Goal: Task Accomplishment & Management: Manage account settings

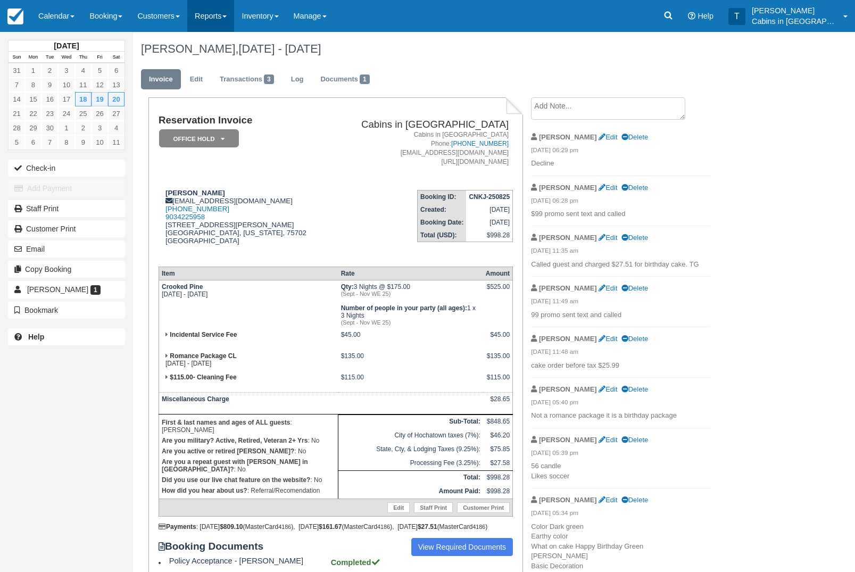
click at [227, 15] on link "Reports" at bounding box center [210, 16] width 47 height 32
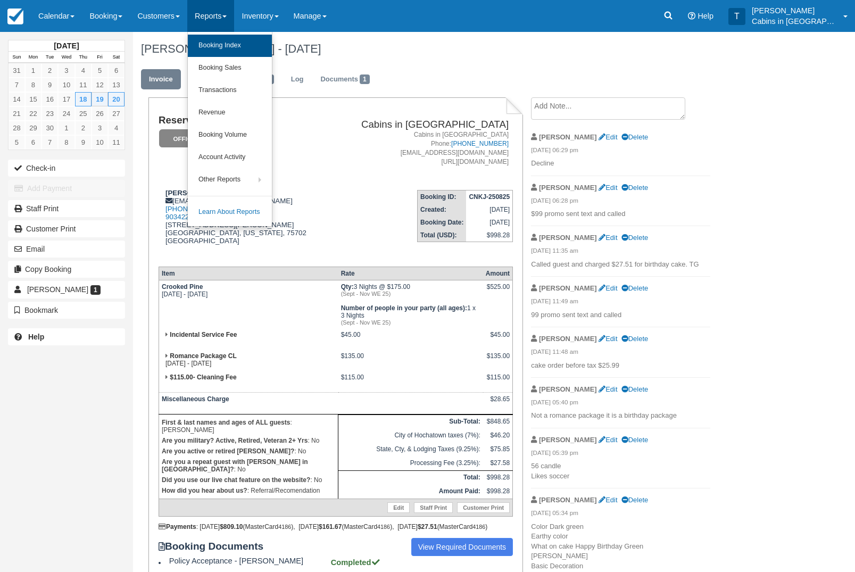
click at [269, 43] on link "Booking Index" at bounding box center [230, 46] width 84 height 22
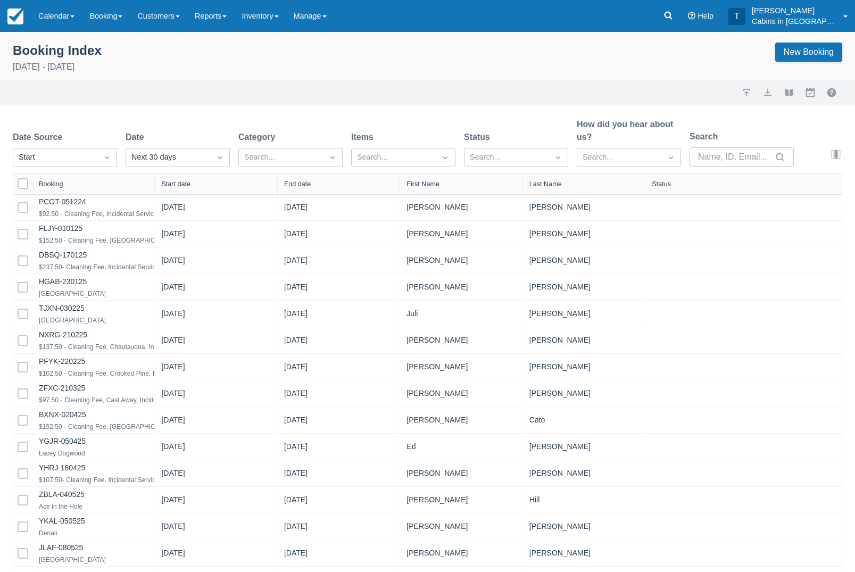
select select "25"
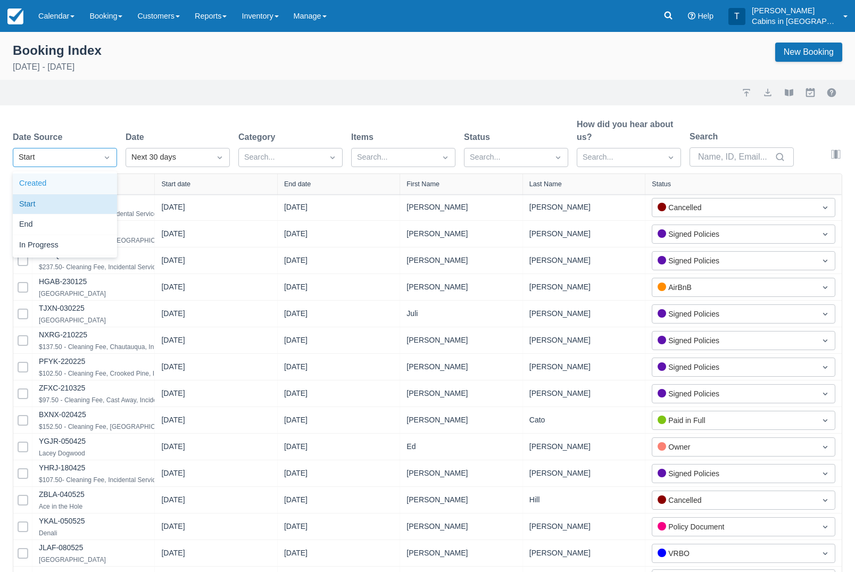
click at [98, 188] on div "Created" at bounding box center [65, 183] width 104 height 21
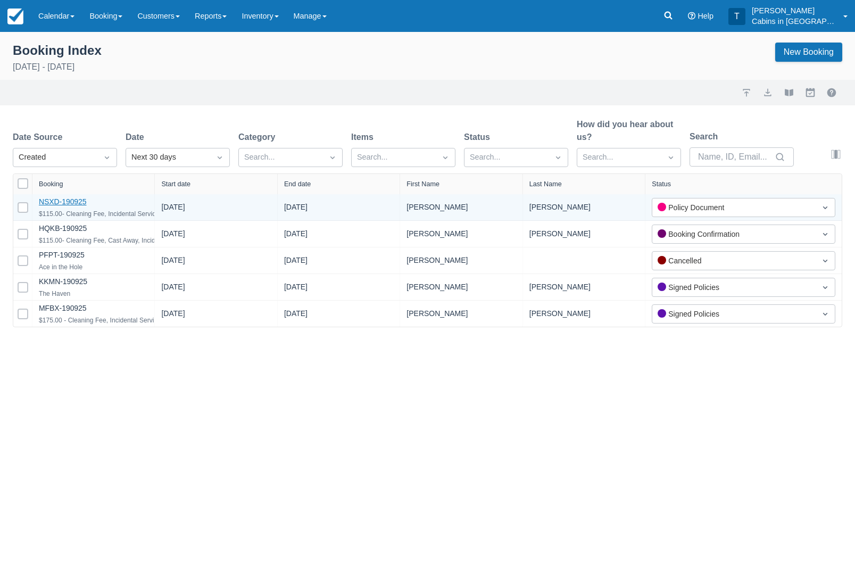
click at [85, 206] on link "NSXD-190925" at bounding box center [63, 201] width 48 height 9
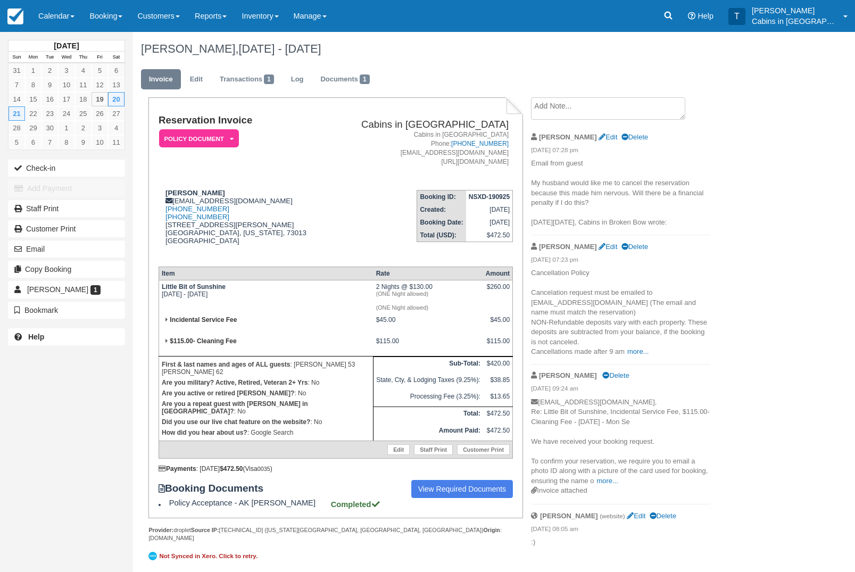
scroll to position [14, 0]
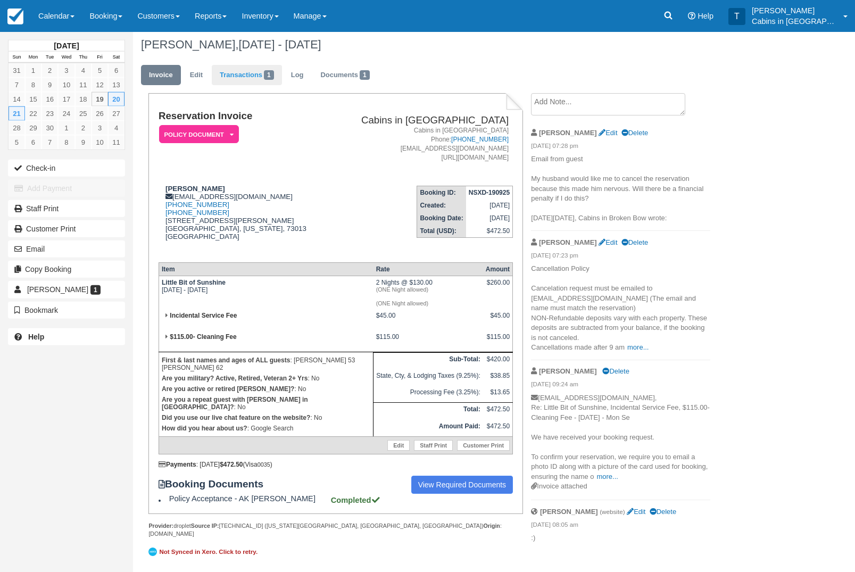
click at [247, 65] on link "Transactions 1" at bounding box center [247, 75] width 70 height 21
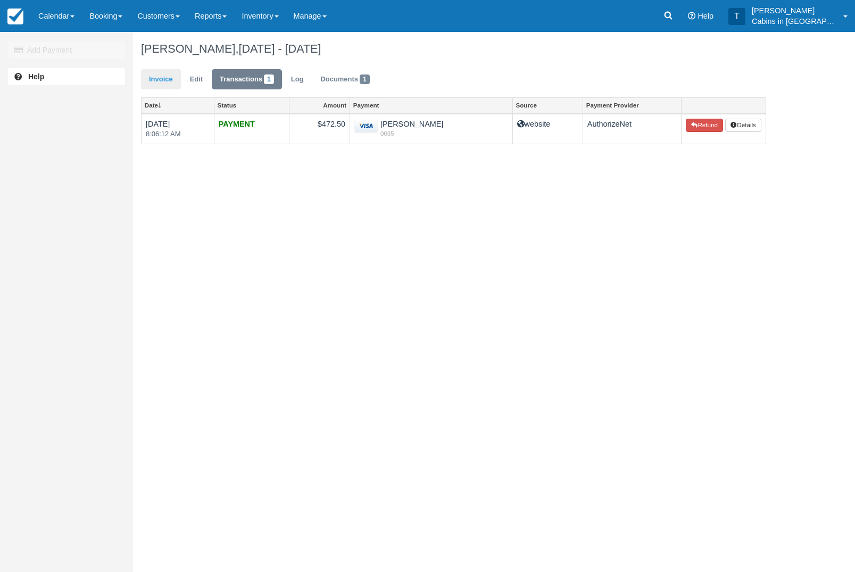
click at [165, 83] on link "Invoice" at bounding box center [161, 79] width 40 height 21
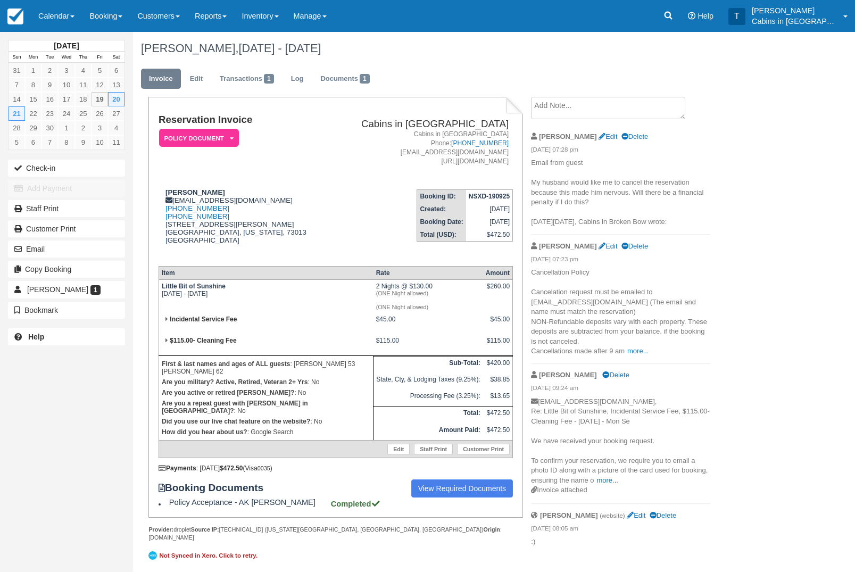
scroll to position [14, 0]
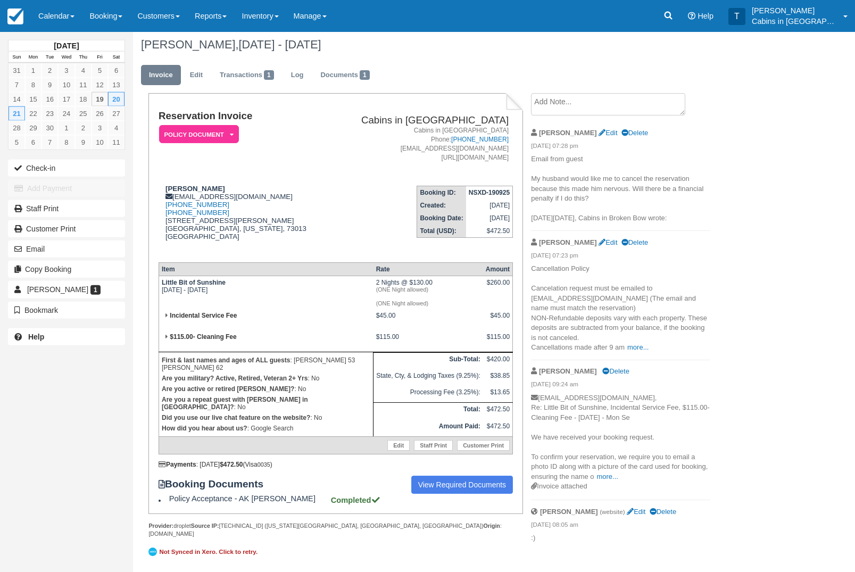
click at [223, 128] on em "Policy Document" at bounding box center [199, 134] width 80 height 19
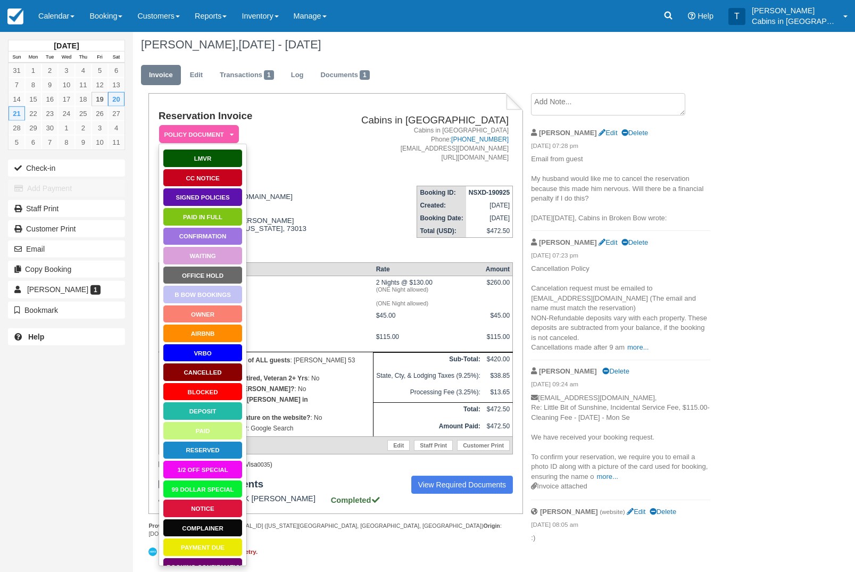
scroll to position [56, 0]
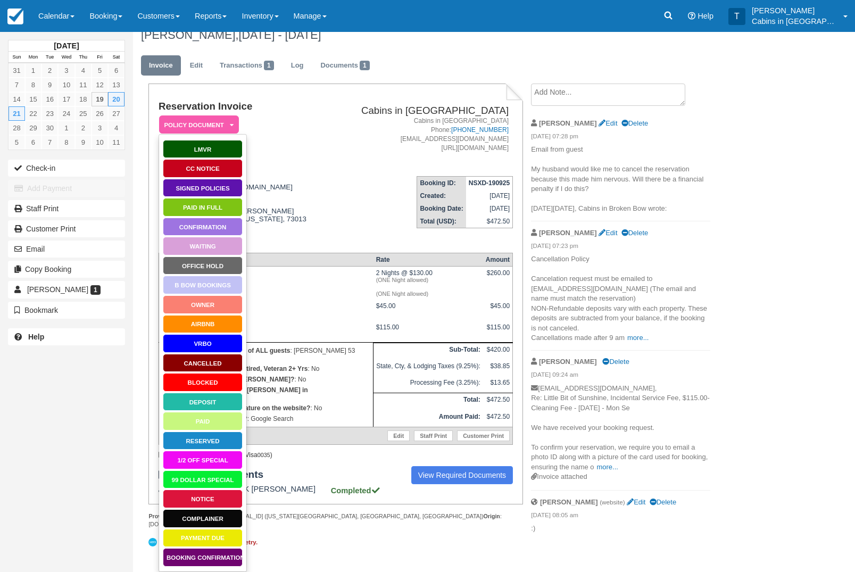
click at [219, 179] on link "Signed Policies" at bounding box center [203, 188] width 80 height 19
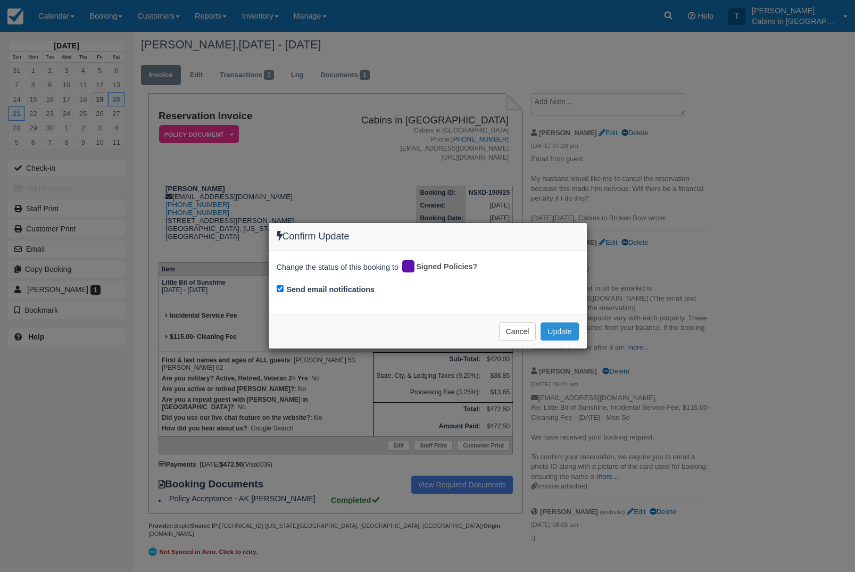
click at [568, 328] on button "Update" at bounding box center [559, 331] width 38 height 18
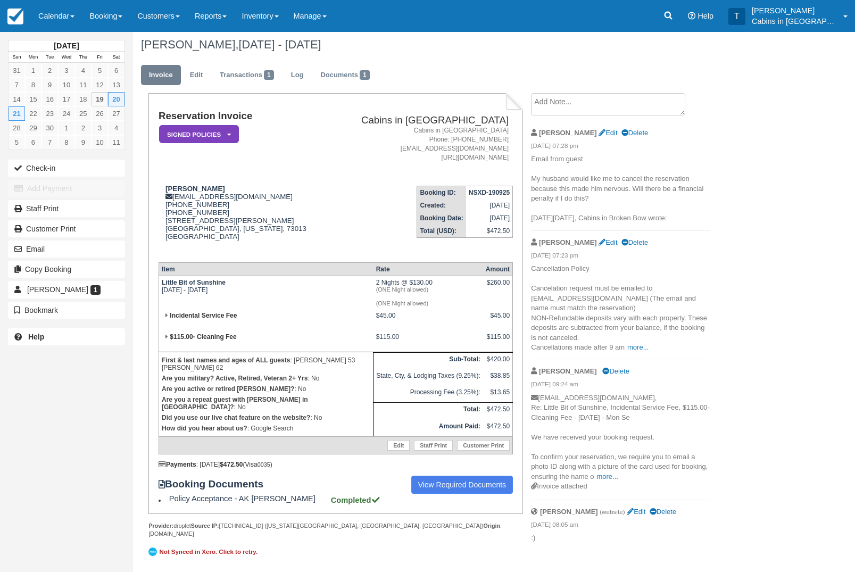
click at [221, 125] on em "Signed Policies" at bounding box center [199, 134] width 80 height 19
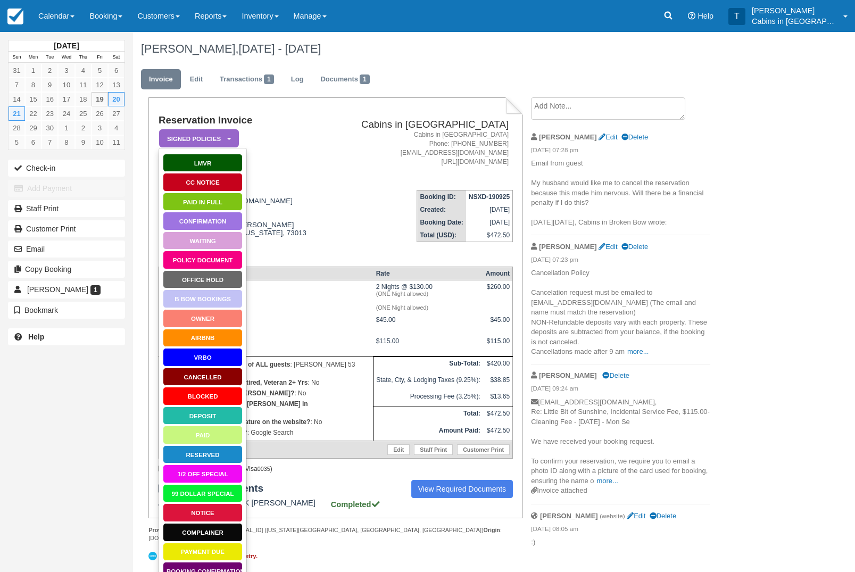
click at [225, 198] on link "Paid in Full" at bounding box center [203, 202] width 80 height 19
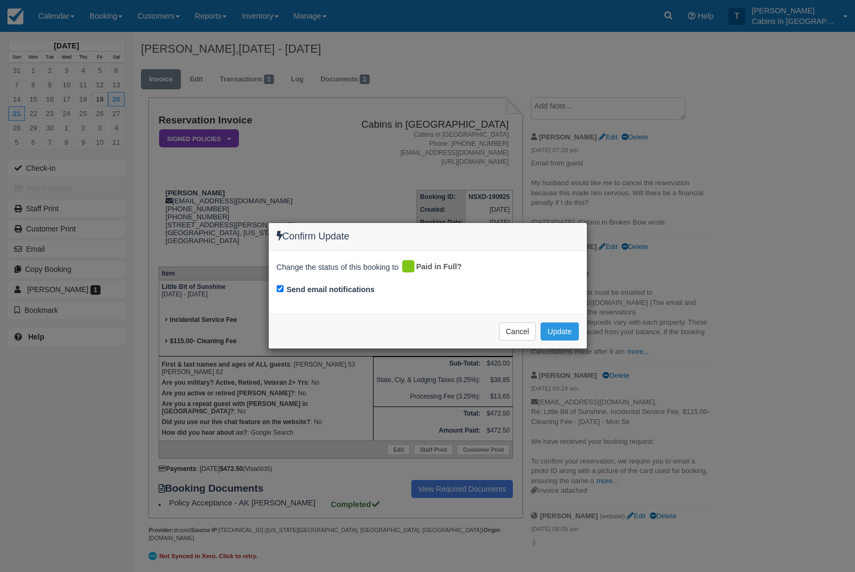
click at [578, 382] on div "Confirm Update Change the status of this booking to Paid in Full? Send email no…" at bounding box center [427, 286] width 855 height 572
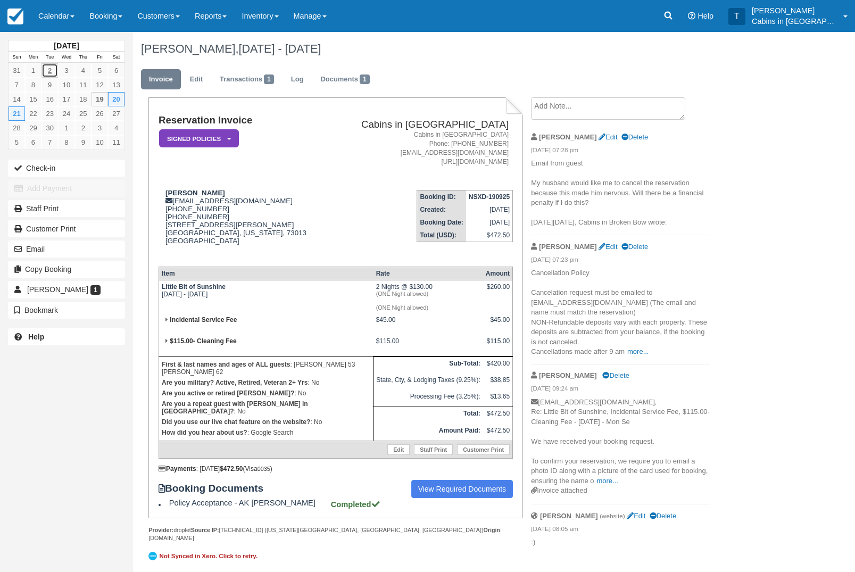
click at [57, 72] on link "2" at bounding box center [49, 70] width 16 height 14
click at [68, 60] on th "Wed" at bounding box center [66, 58] width 16 height 12
click at [69, 68] on link "3" at bounding box center [66, 70] width 16 height 14
click at [766, 162] on div "Angela McKenna, Sep 20 - Sep 22 2025 Invoice Edit Transactions 1 Log Documents …" at bounding box center [453, 304] width 641 height 544
click at [66, 71] on link "3" at bounding box center [66, 70] width 16 height 14
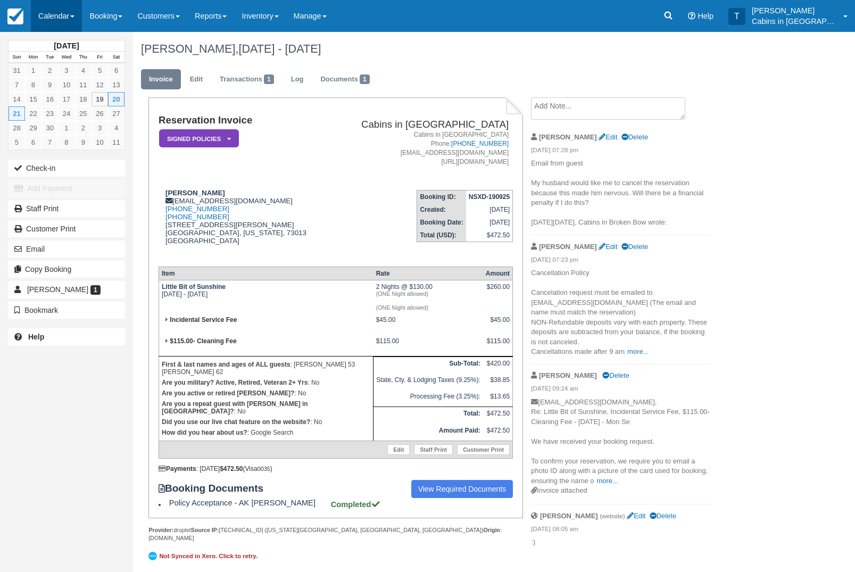
click at [65, 16] on link "Calendar" at bounding box center [56, 16] width 51 height 32
click at [91, 70] on link "Customer" at bounding box center [73, 68] width 84 height 22
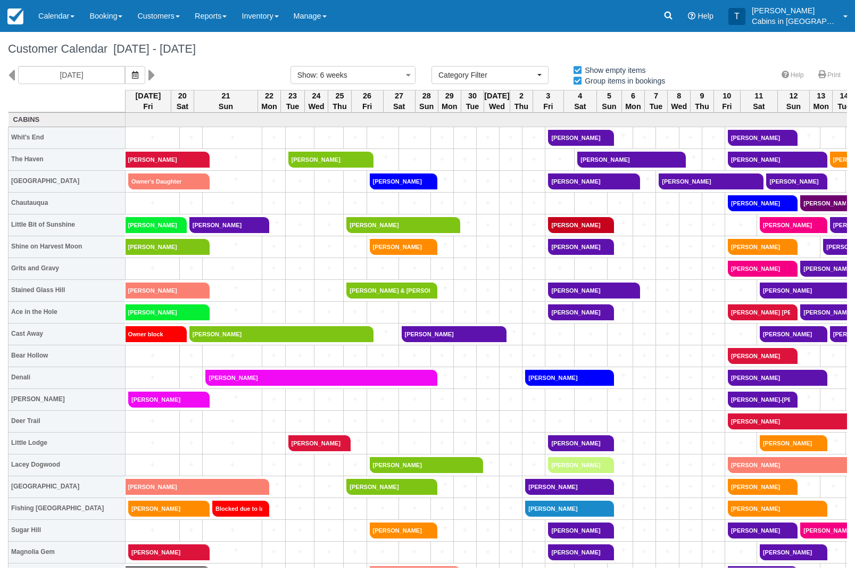
select select
click at [240, 226] on link "[PERSON_NAME]" at bounding box center [225, 225] width 73 height 16
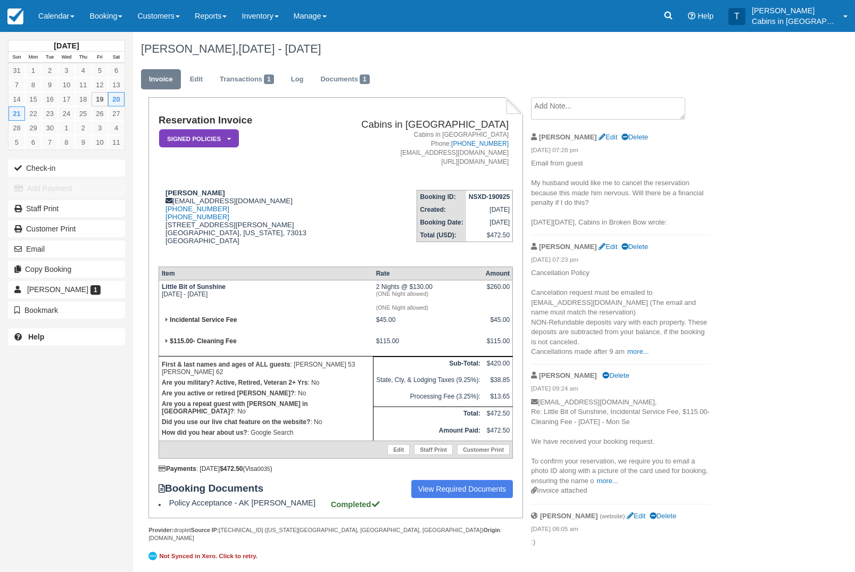
click at [788, 165] on div "[DATE] Sun Mon Tue Wed Thu Fri Sat 31 1 2 3 4 5 6 7 8 9 10 11 12 13 14 15 16 17…" at bounding box center [427, 302] width 855 height 540
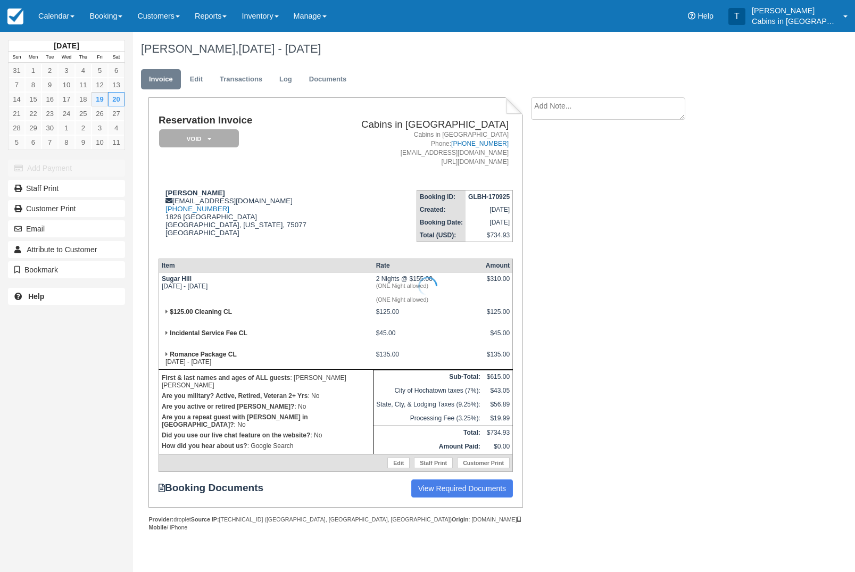
scroll to position [19, 0]
click at [680, 30] on link at bounding box center [668, 16] width 24 height 32
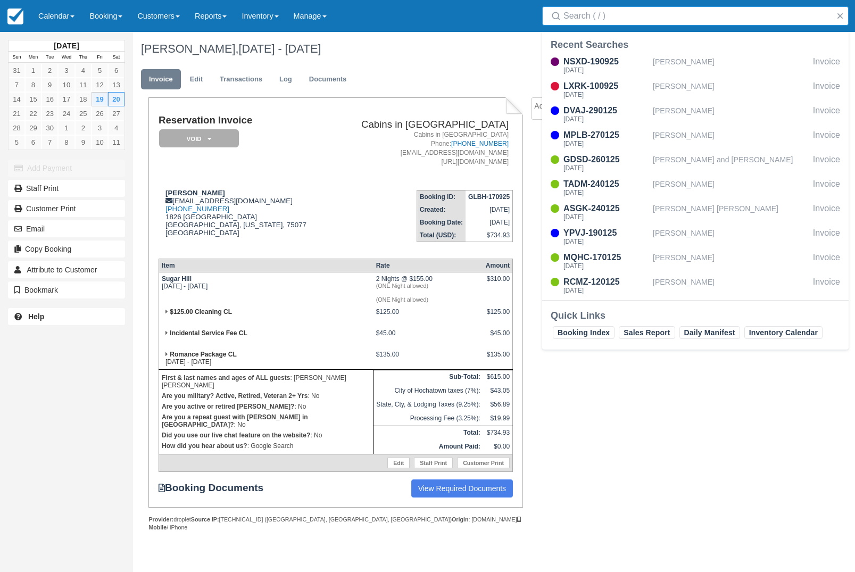
scroll to position [18, 0]
click at [615, 61] on div "NSXD-190925" at bounding box center [605, 61] width 85 height 13
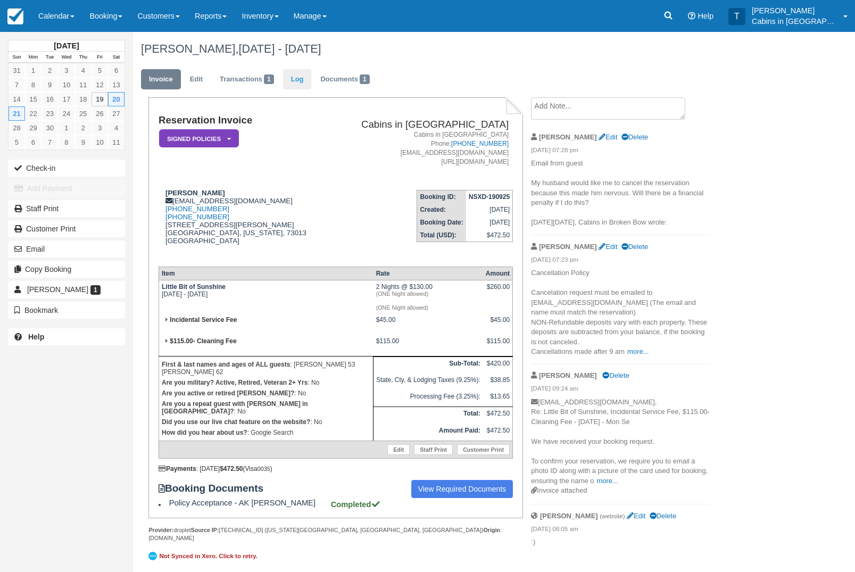
click at [308, 77] on link "Log" at bounding box center [297, 79] width 29 height 21
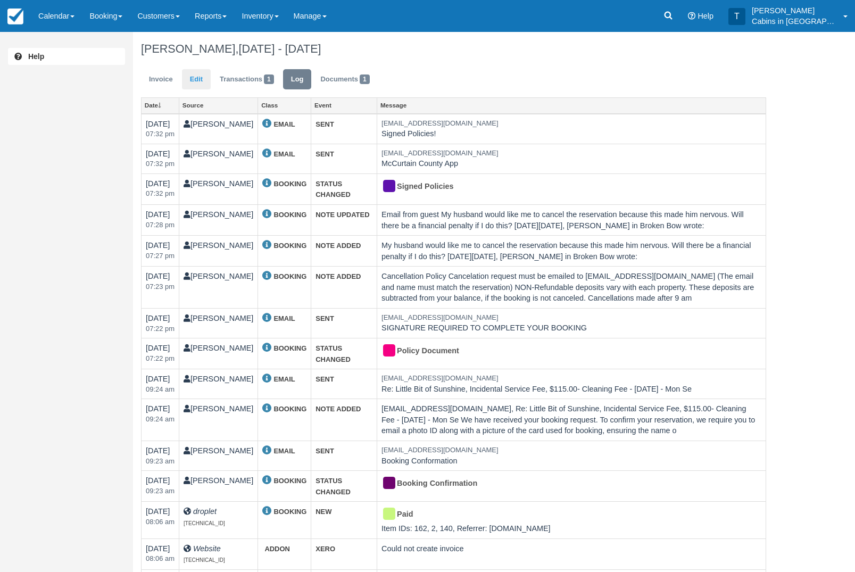
click at [208, 76] on link "Edit" at bounding box center [196, 79] width 29 height 21
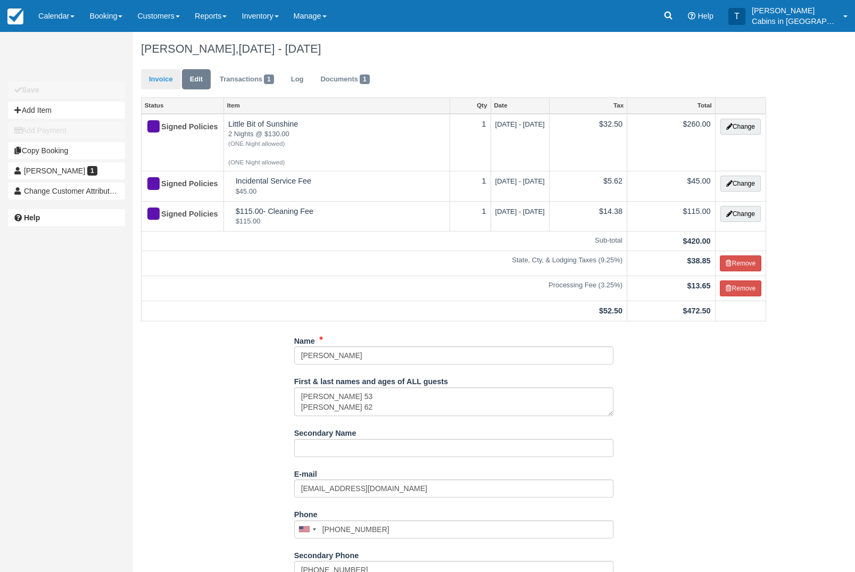
click at [166, 84] on link "Invoice" at bounding box center [161, 79] width 40 height 21
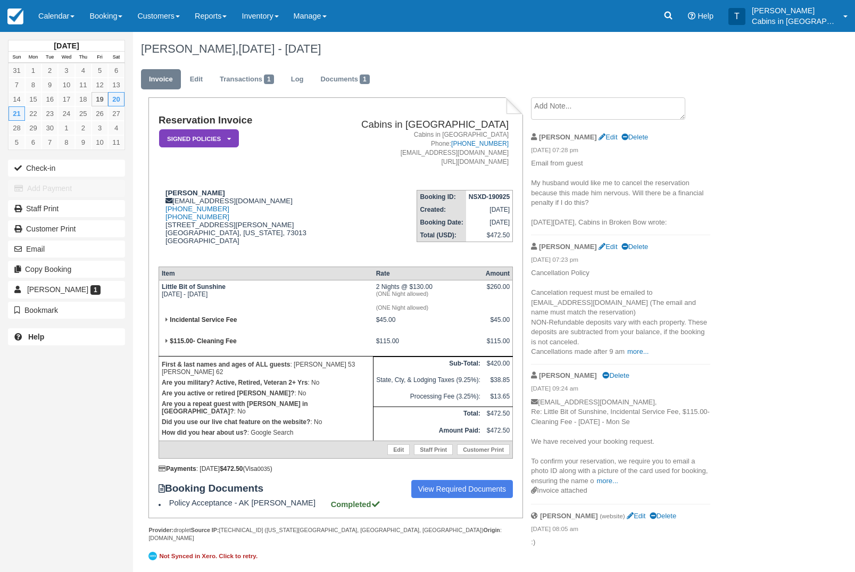
click at [222, 136] on em "Signed Policies" at bounding box center [199, 138] width 80 height 19
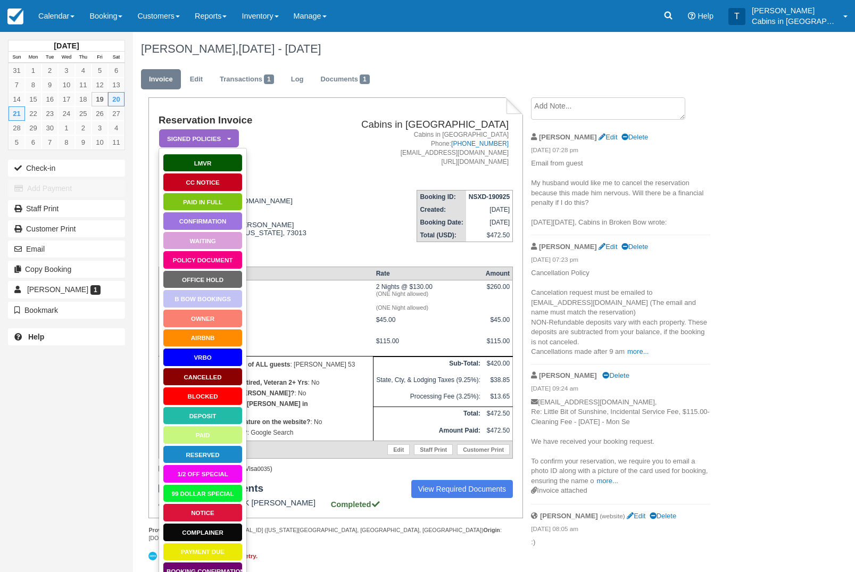
click at [221, 201] on link "Paid in Full" at bounding box center [203, 202] width 80 height 19
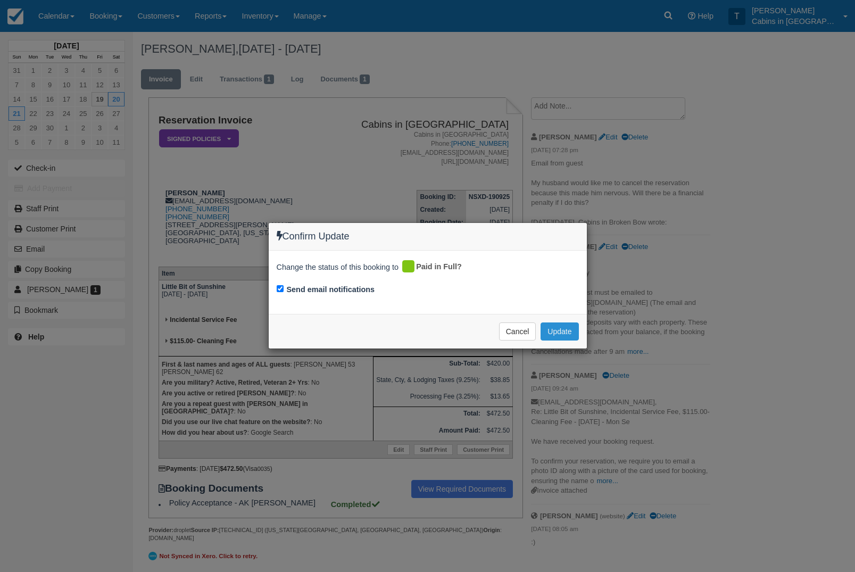
click at [568, 333] on button "Update" at bounding box center [559, 331] width 38 height 18
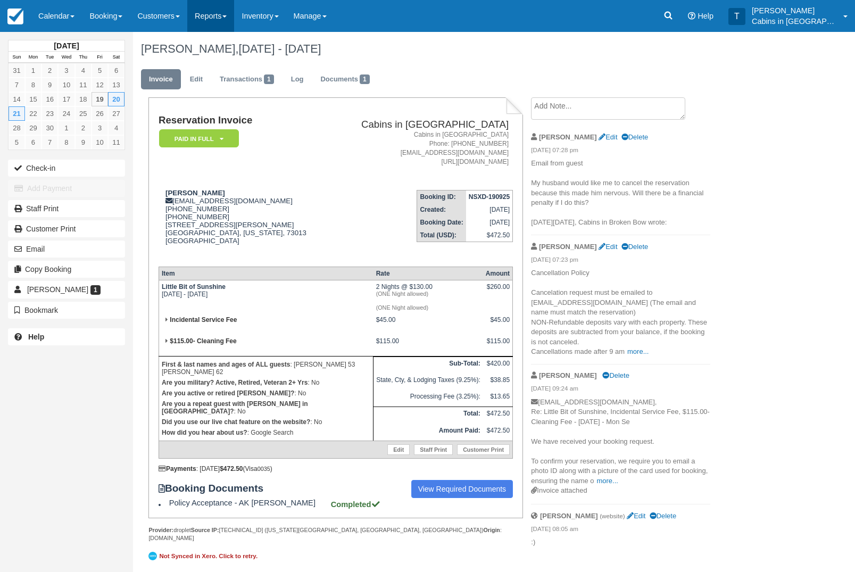
click at [222, 19] on link "Reports" at bounding box center [210, 16] width 47 height 32
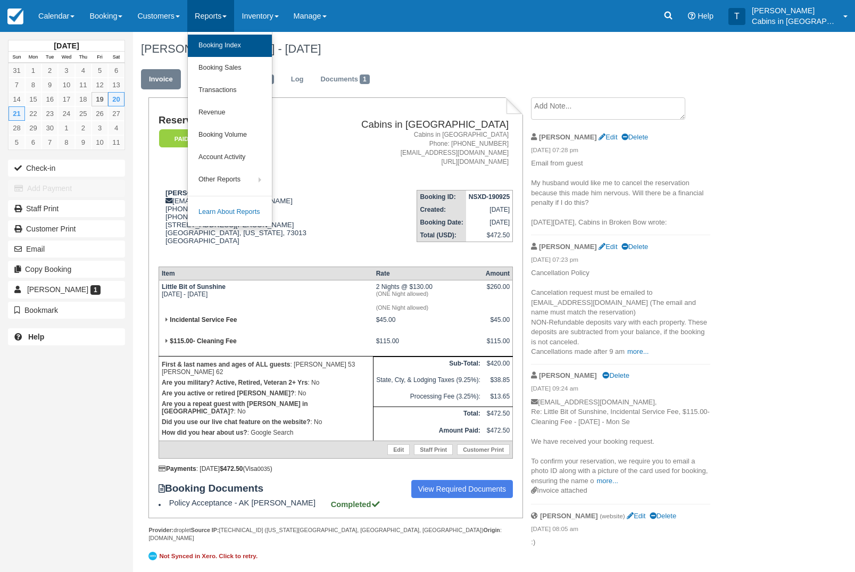
click at [267, 47] on link "Booking Index" at bounding box center [230, 46] width 84 height 22
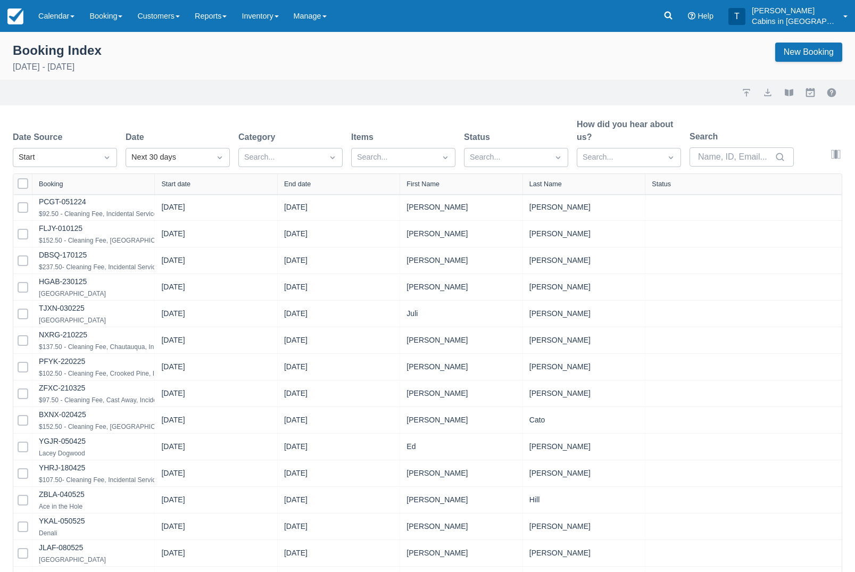
select select "25"
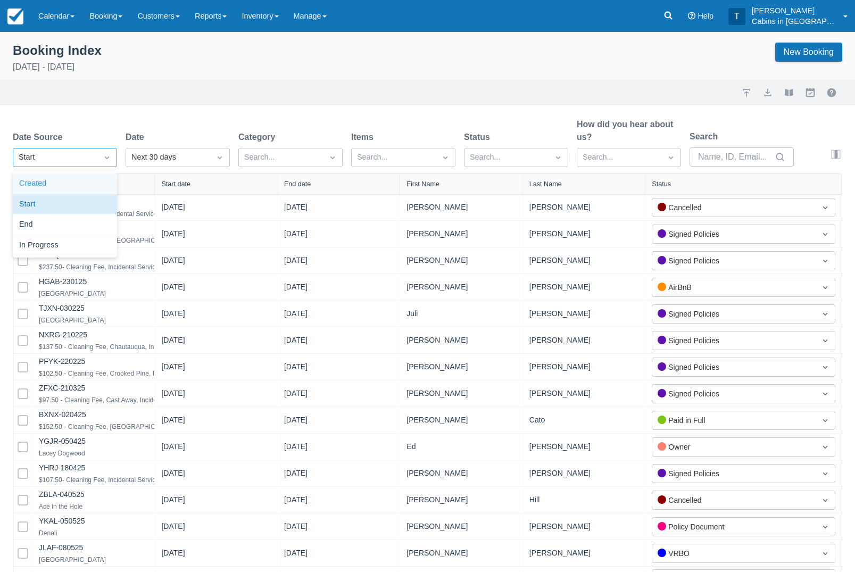
click at [97, 186] on div "Created" at bounding box center [65, 183] width 104 height 21
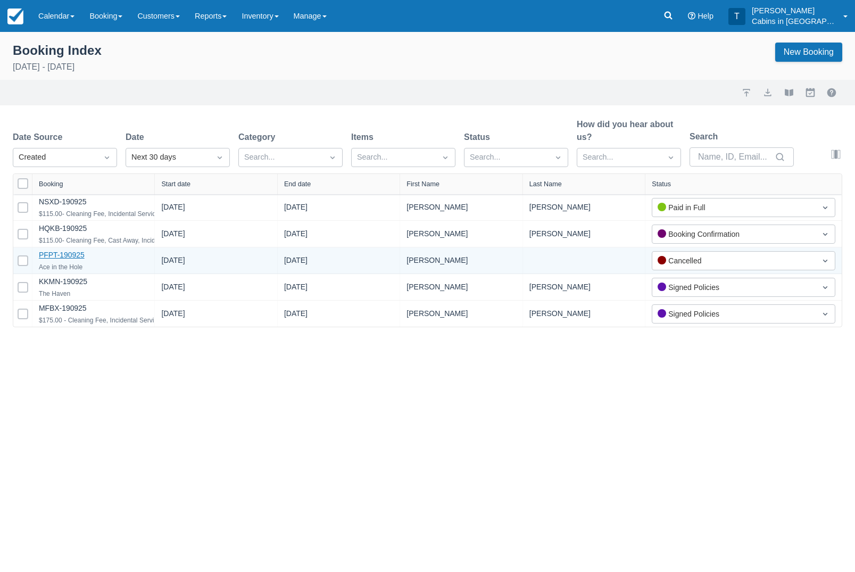
click at [71, 259] on link "PFPT-190925" at bounding box center [62, 255] width 46 height 9
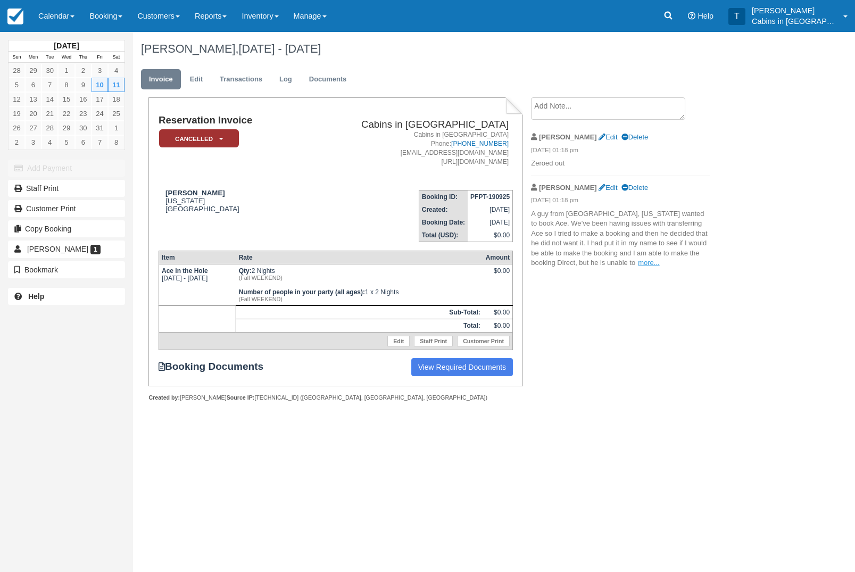
click at [659, 266] on link "more..." at bounding box center [648, 262] width 21 height 8
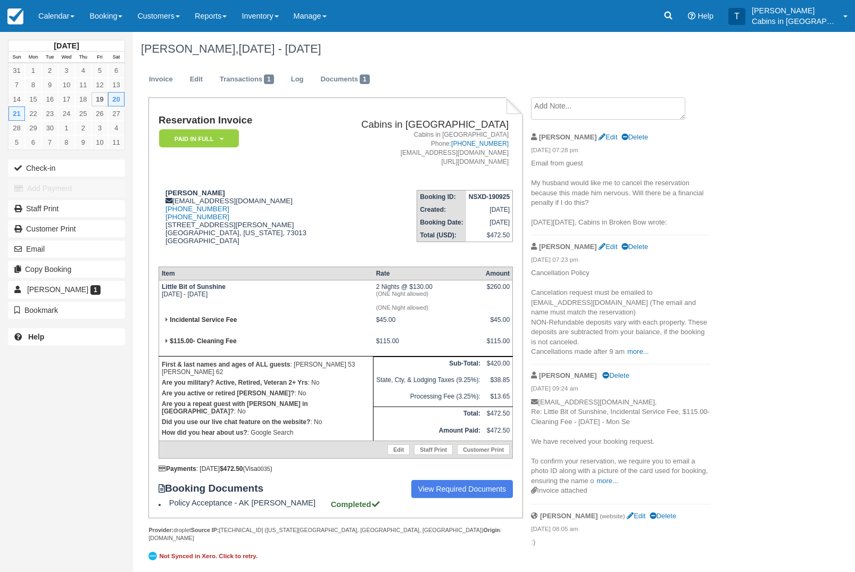
click at [221, 138] on icon at bounding box center [222, 139] width 4 height 6
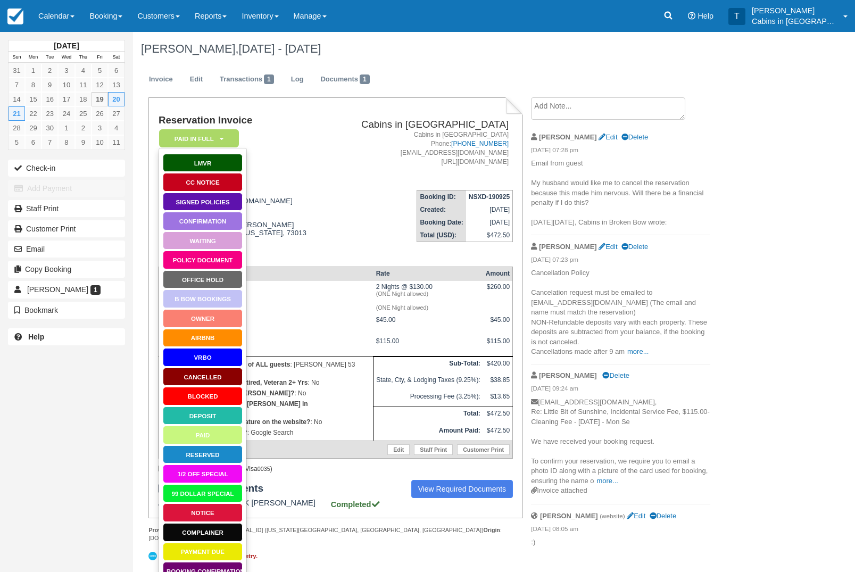
click at [222, 512] on link "Notice" at bounding box center [203, 512] width 80 height 19
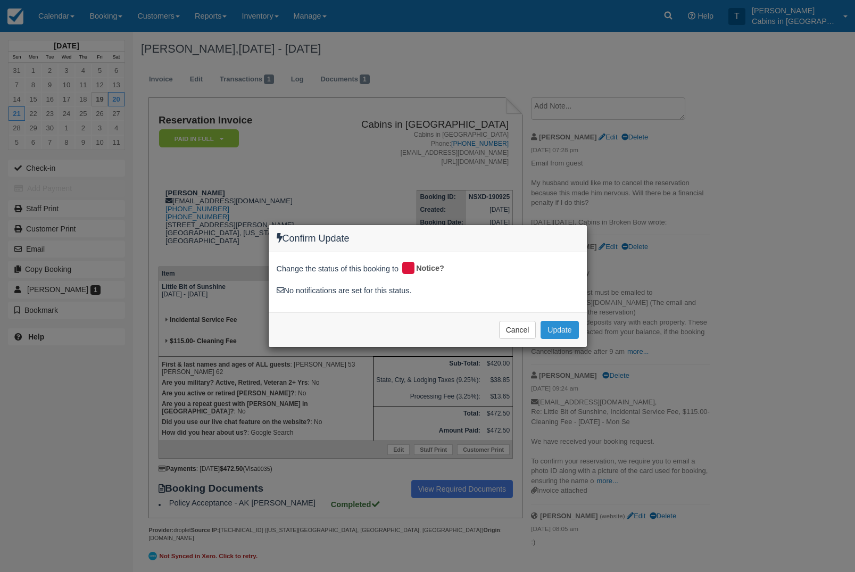
click at [569, 330] on button "Update" at bounding box center [559, 330] width 38 height 18
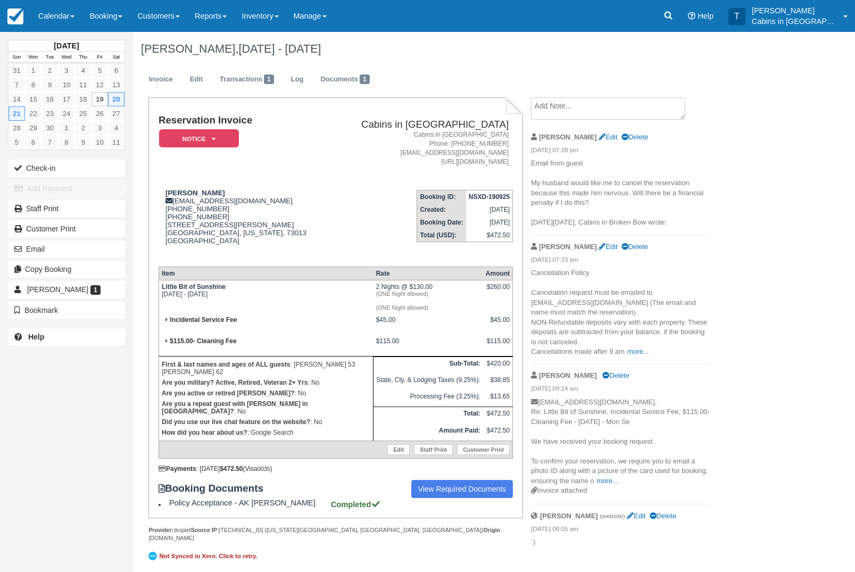
click at [600, 112] on textarea at bounding box center [608, 108] width 154 height 22
